Goal: Information Seeking & Learning: Learn about a topic

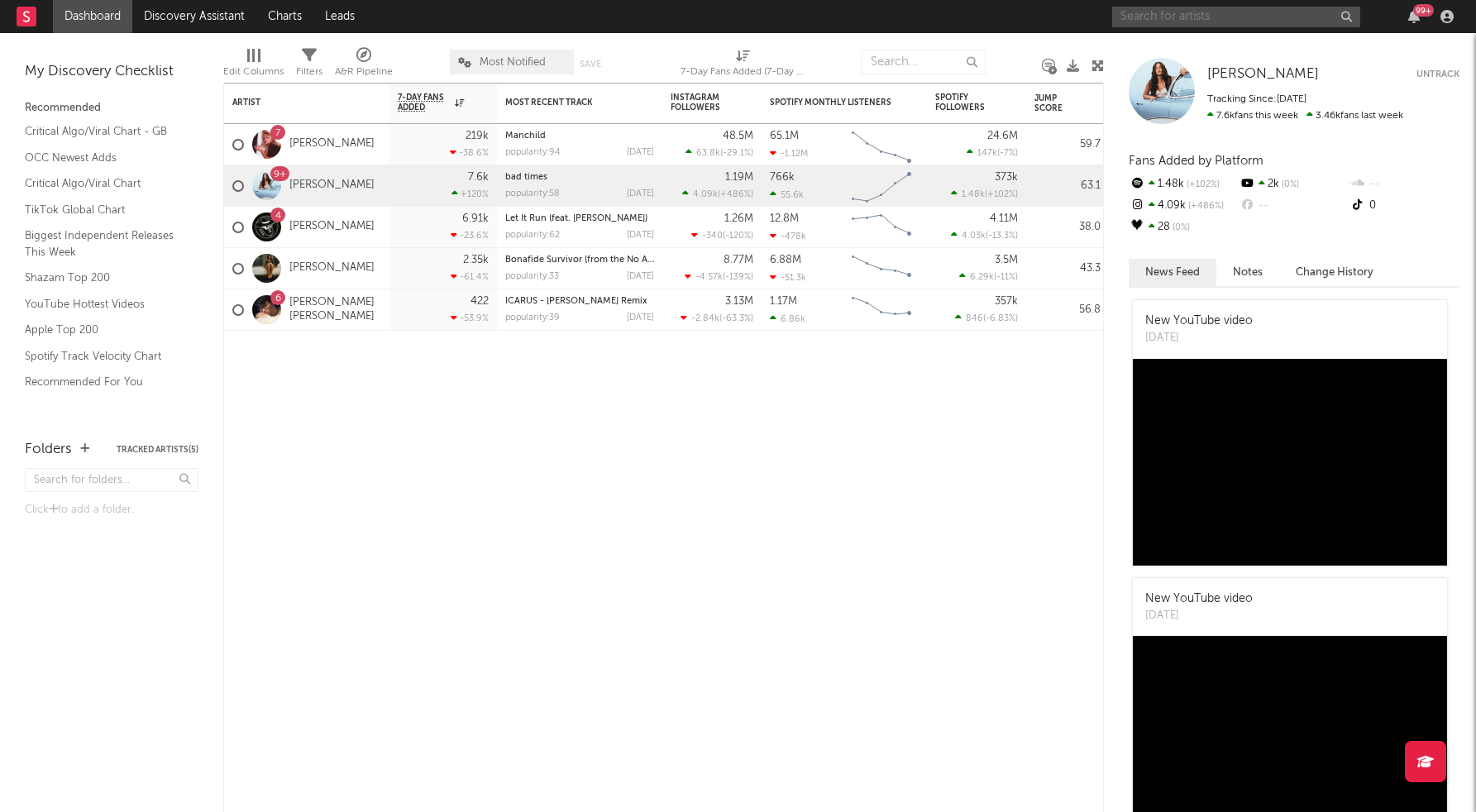
click at [1196, 17] on input "text" at bounding box center [1236, 17] width 248 height 20
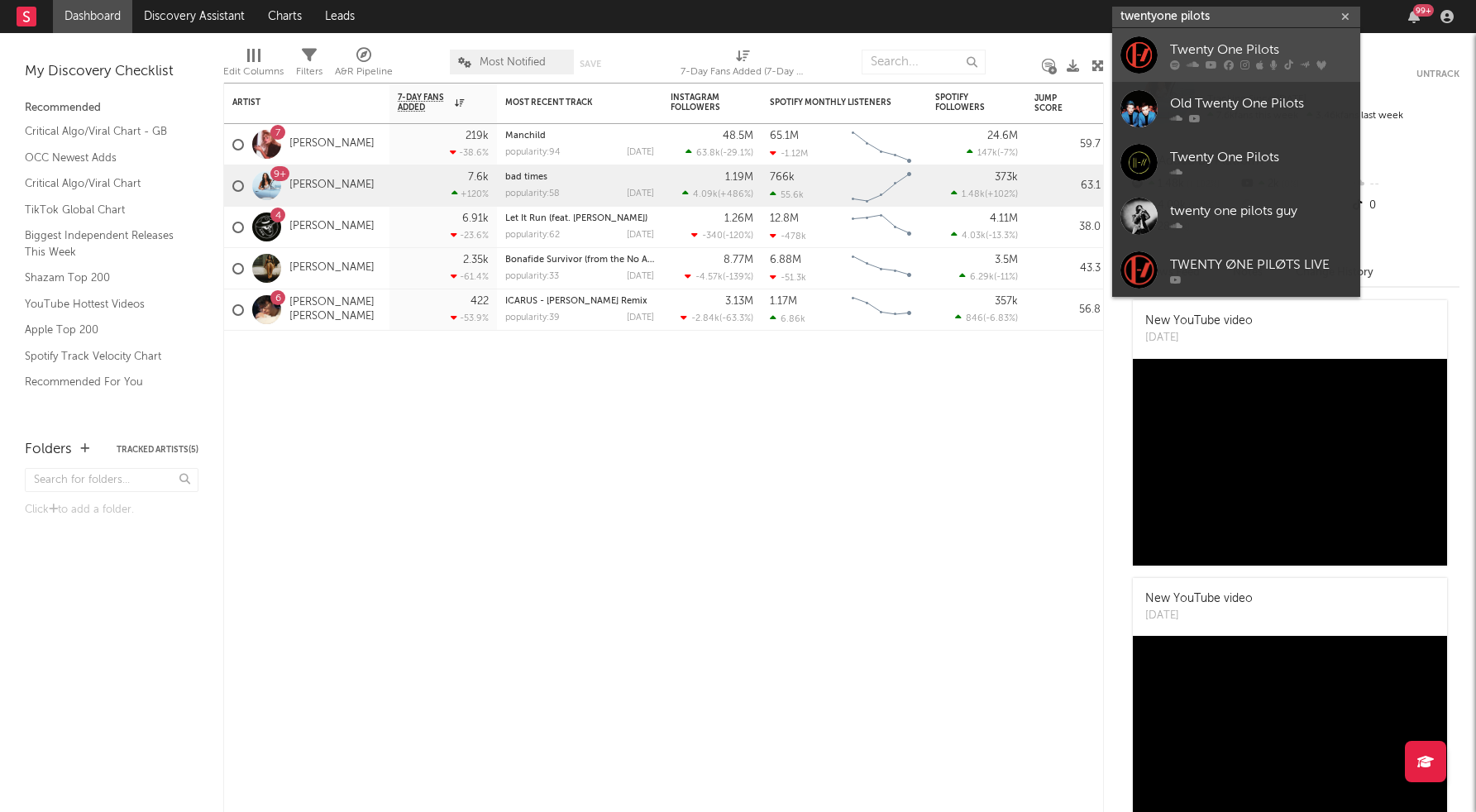
type input "twentyone pilots"
click at [1283, 53] on div "Twenty One Pilots" at bounding box center [1261, 50] width 182 height 20
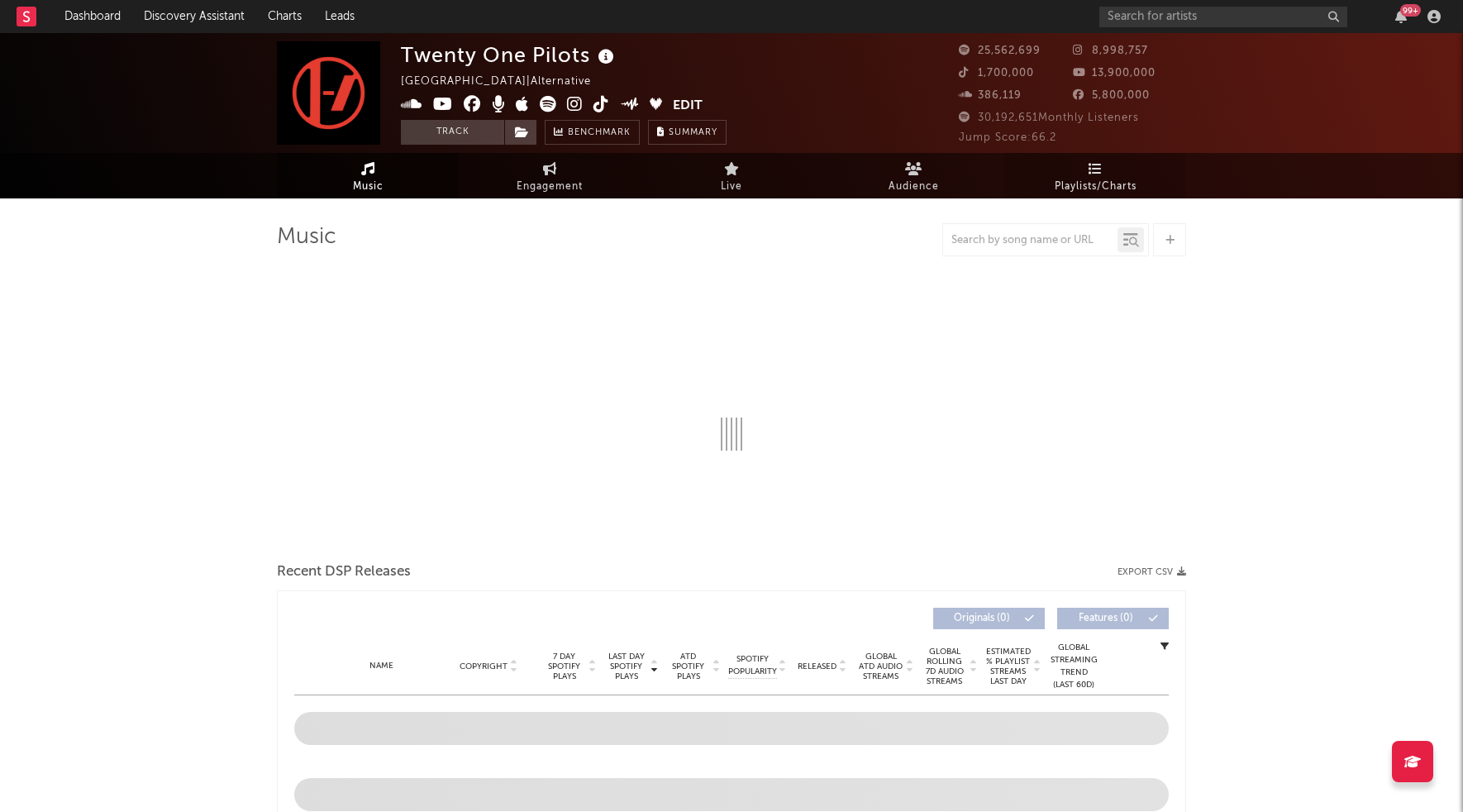
click at [1133, 193] on span "Playlists/Charts" at bounding box center [1096, 187] width 82 height 20
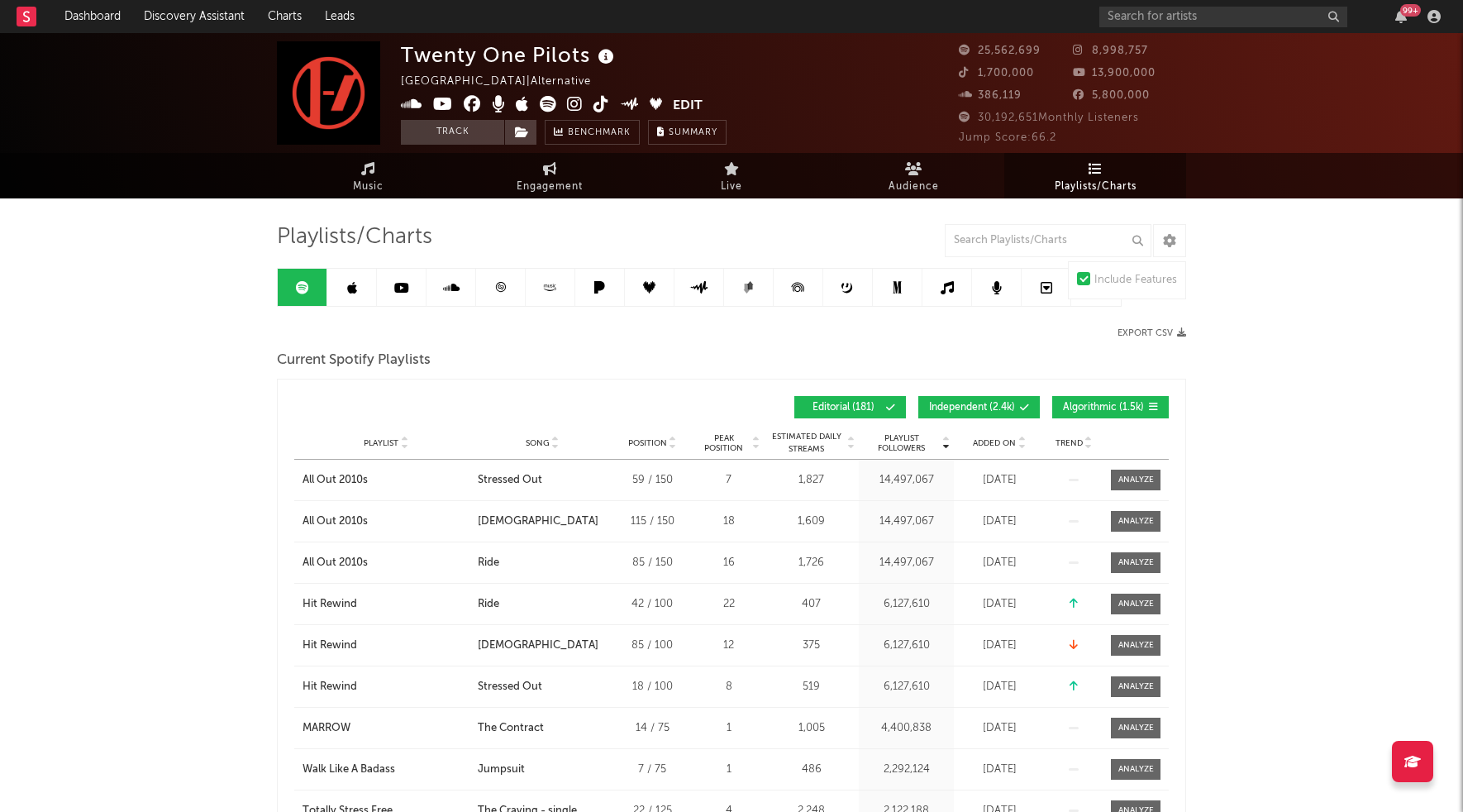
click at [383, 280] on link at bounding box center [402, 287] width 50 height 37
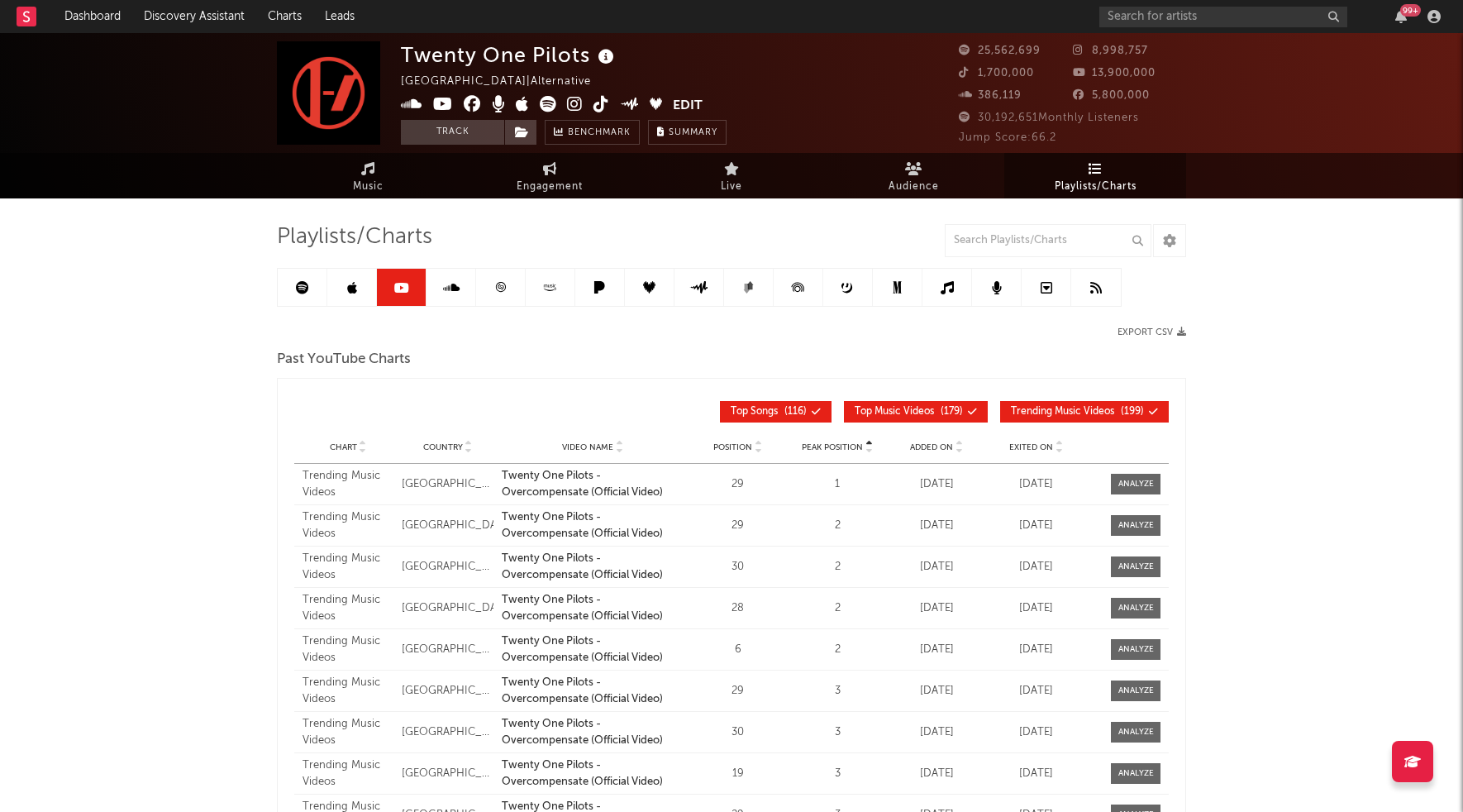
click at [362, 282] on link at bounding box center [352, 287] width 50 height 37
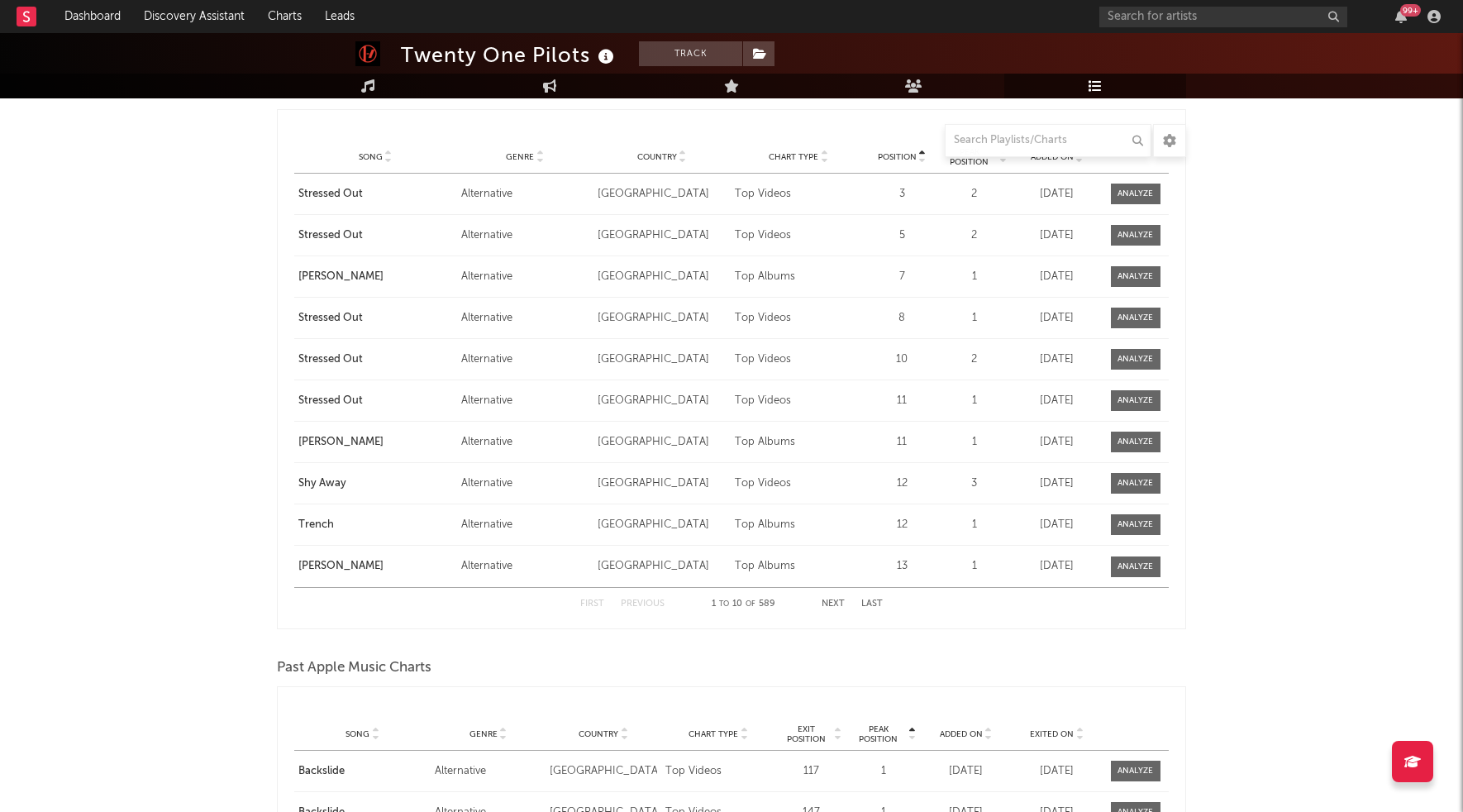
scroll to position [1879, 0]
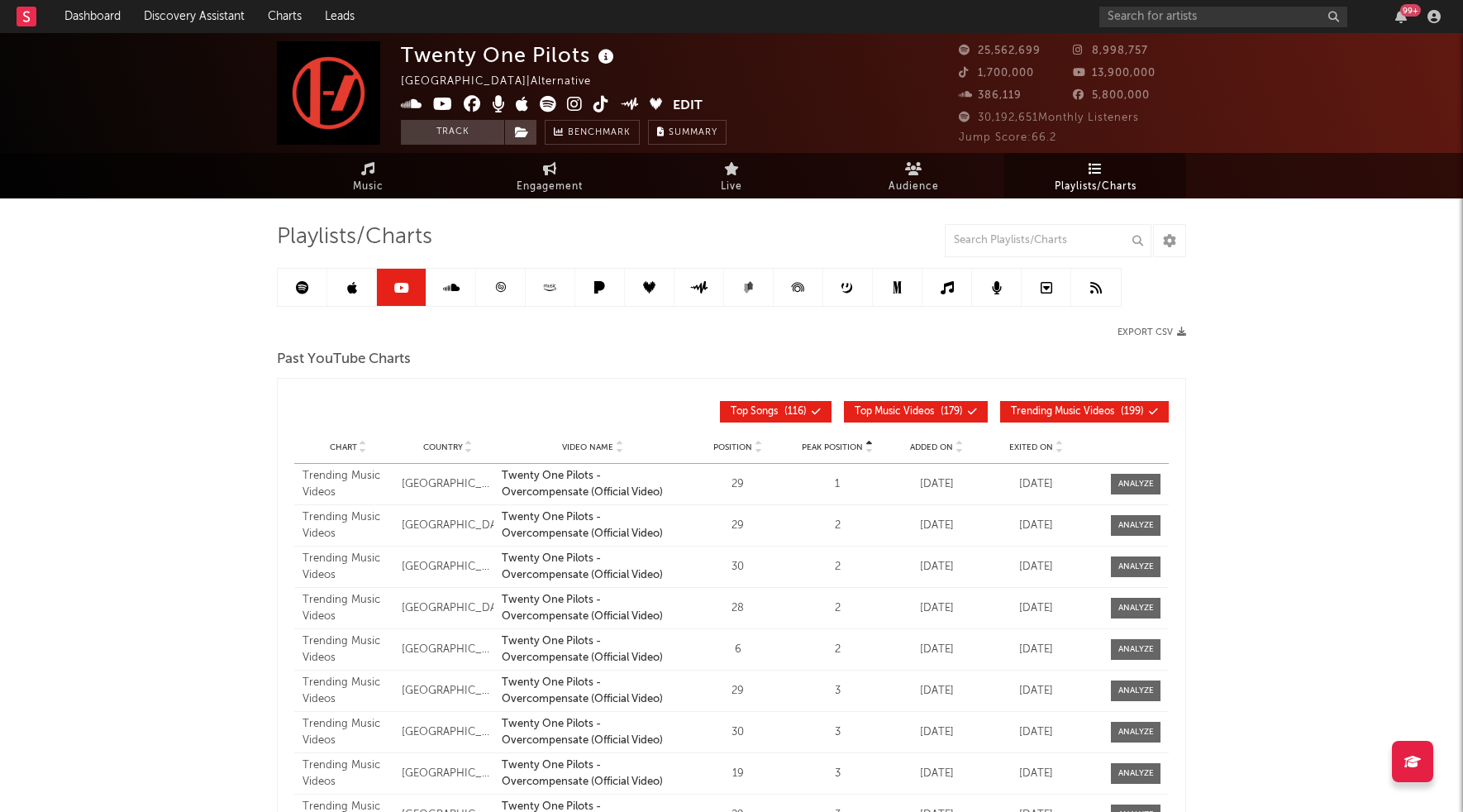
click at [296, 293] on icon at bounding box center [303, 288] width 14 height 14
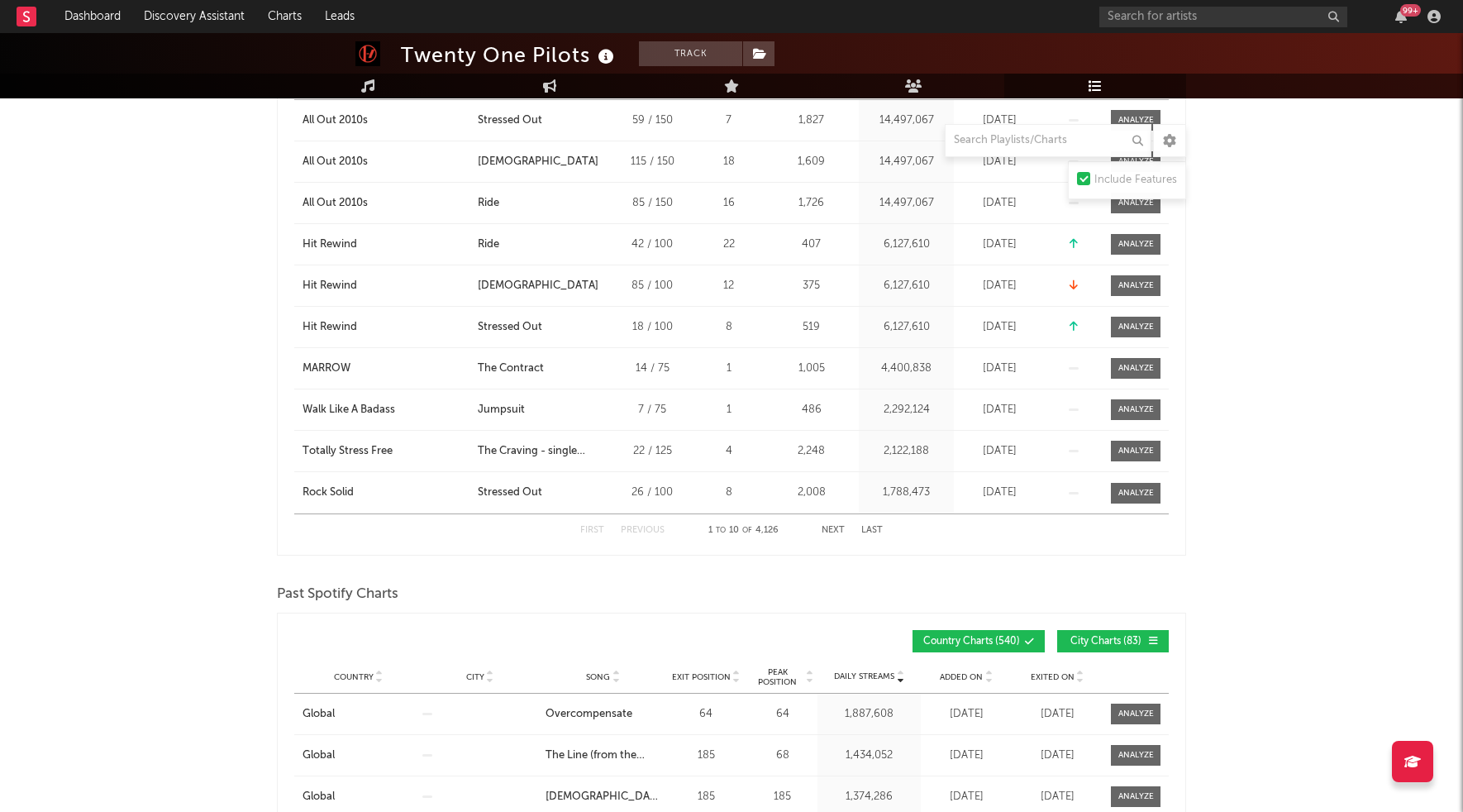
scroll to position [565, 0]
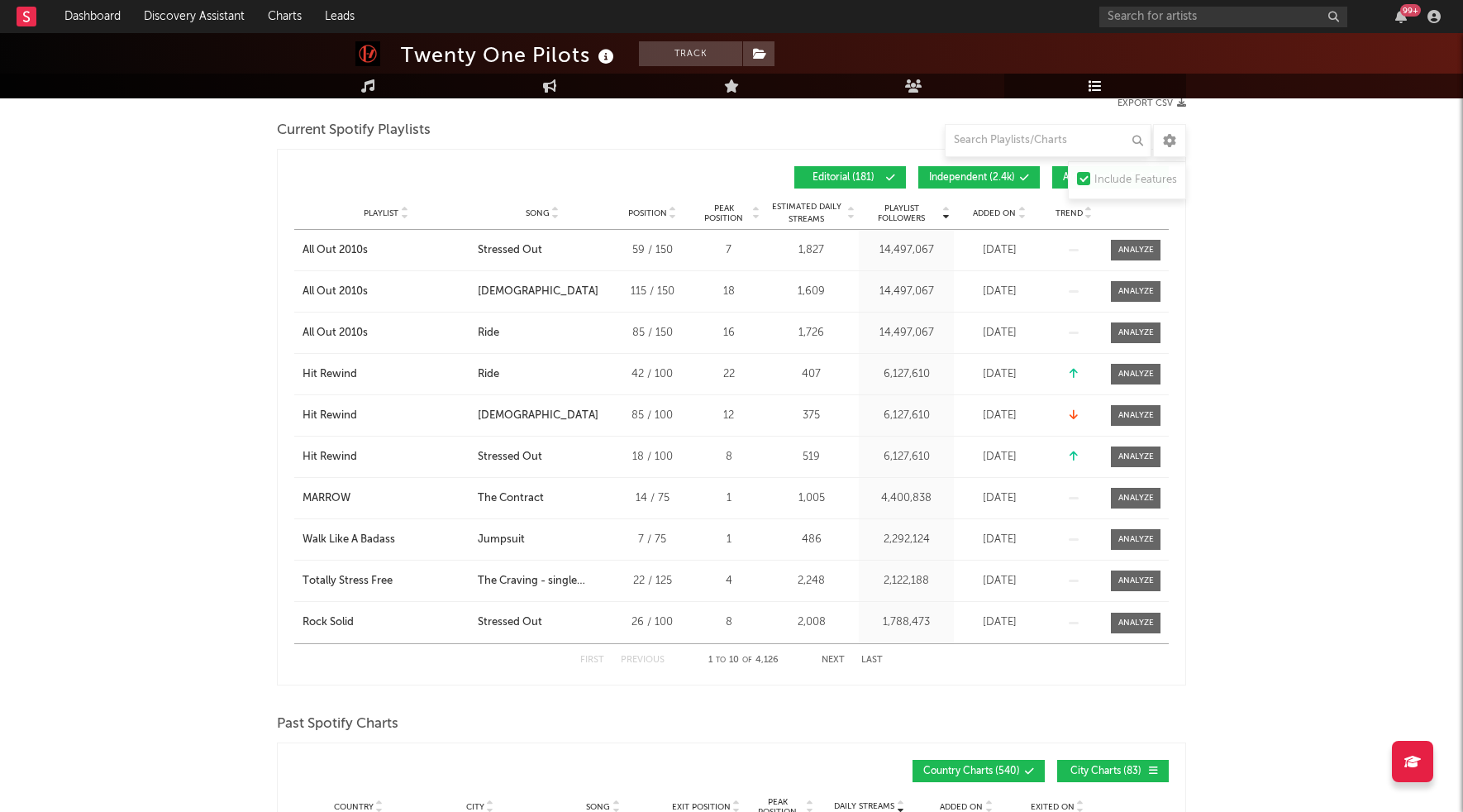
scroll to position [0, 0]
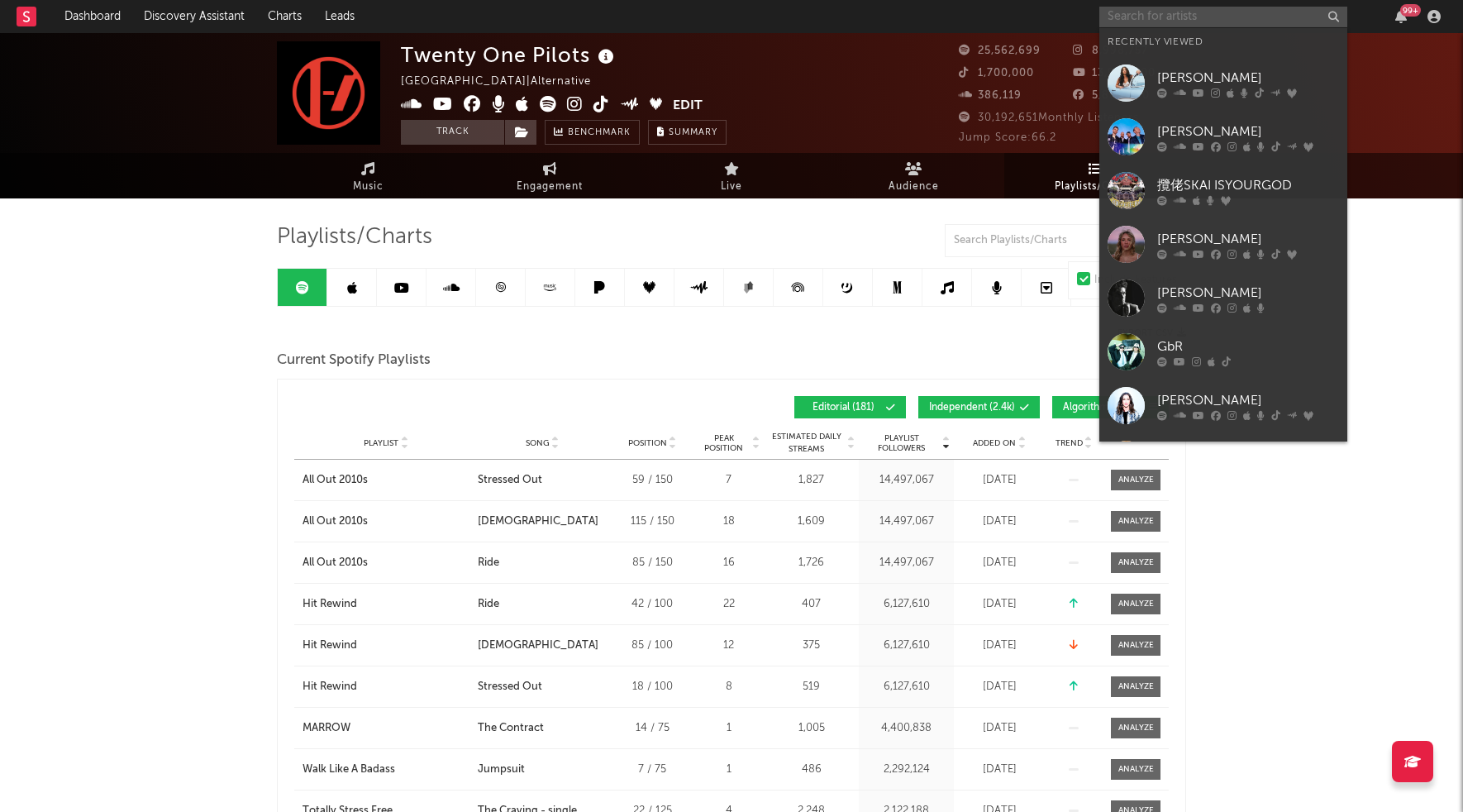
click at [1194, 11] on input "text" at bounding box center [1223, 17] width 248 height 20
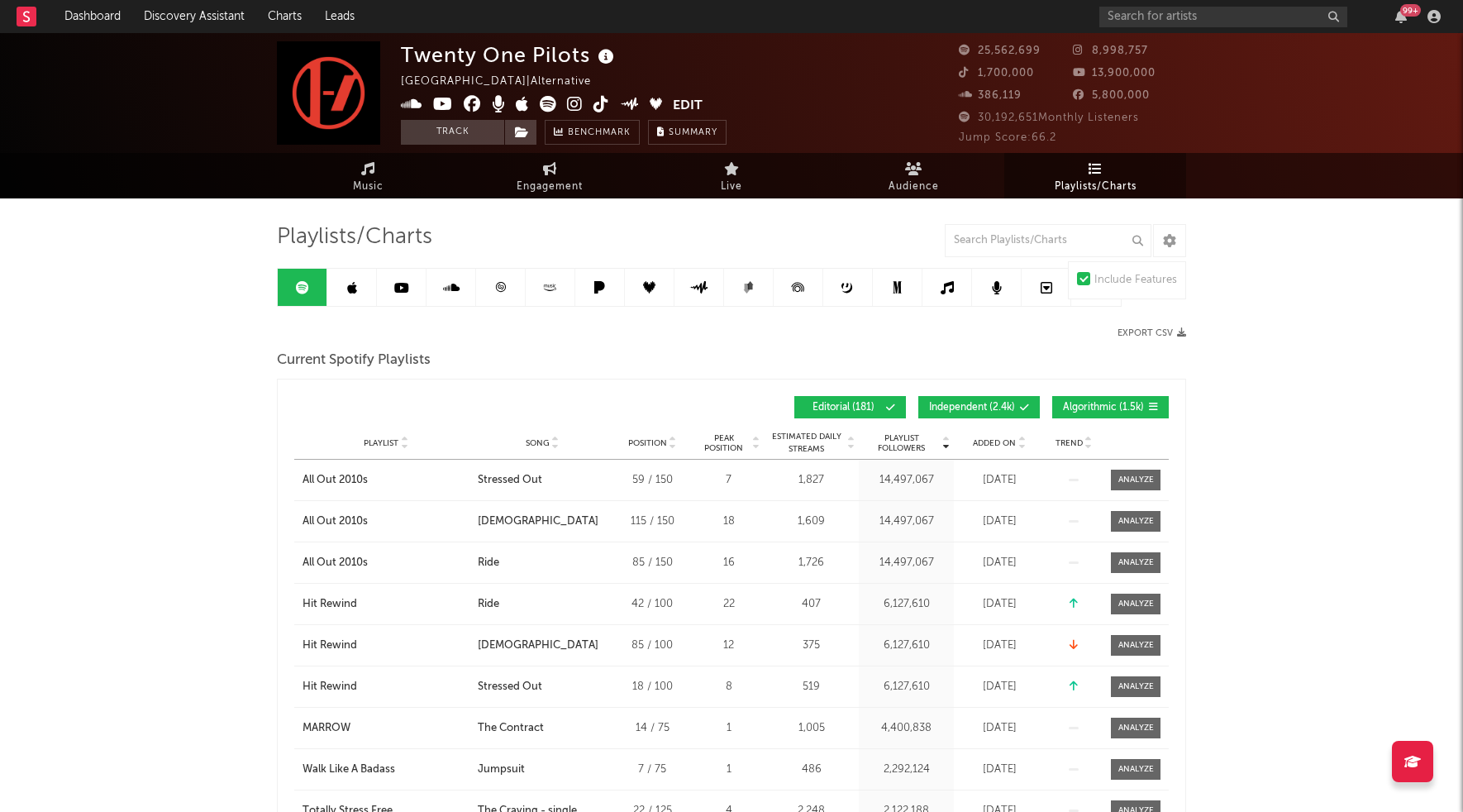
click at [323, 290] on link at bounding box center [302, 287] width 50 height 37
click at [352, 294] on link at bounding box center [352, 287] width 50 height 37
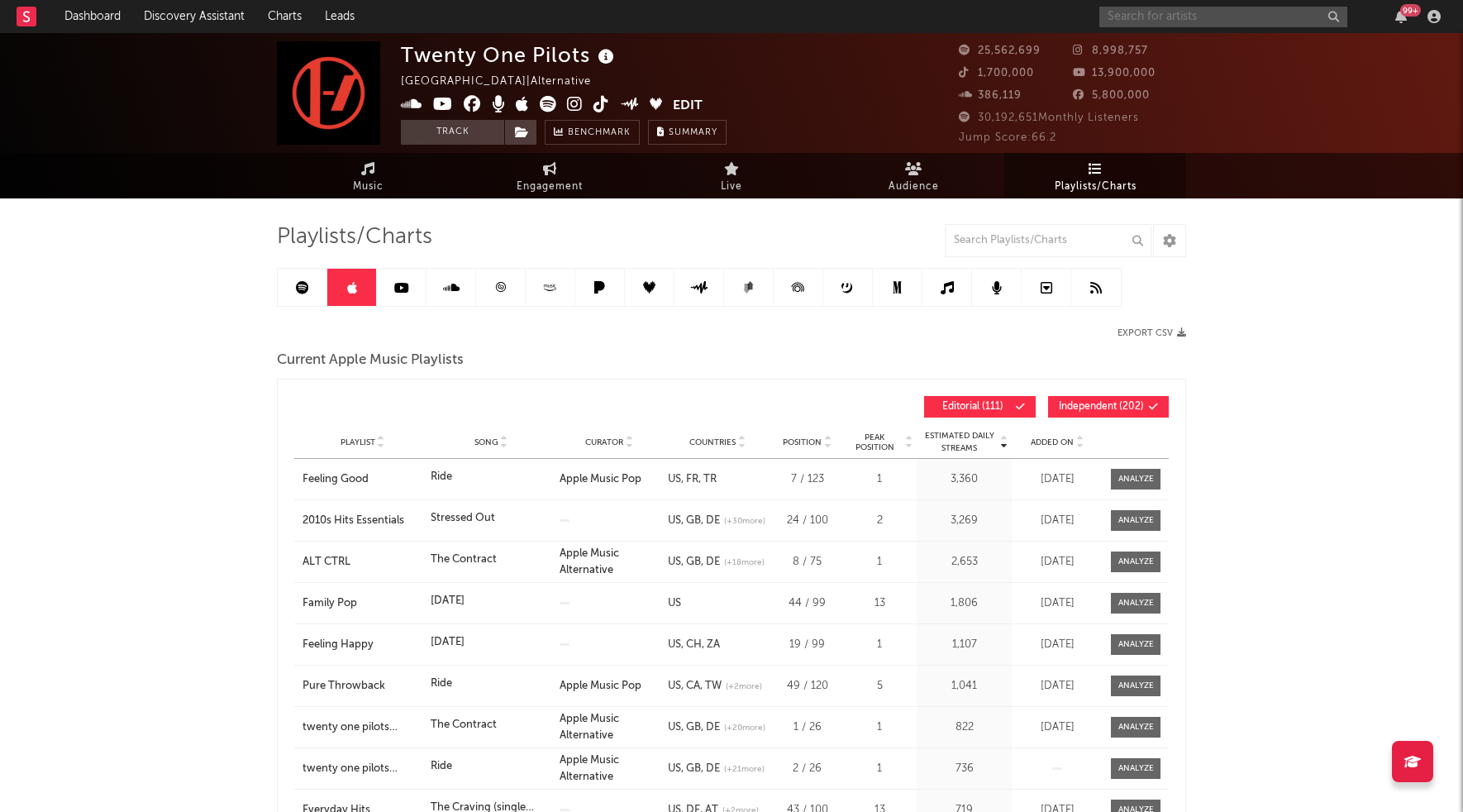
click at [1176, 23] on input "text" at bounding box center [1223, 17] width 248 height 20
